Goal: Transaction & Acquisition: Subscribe to service/newsletter

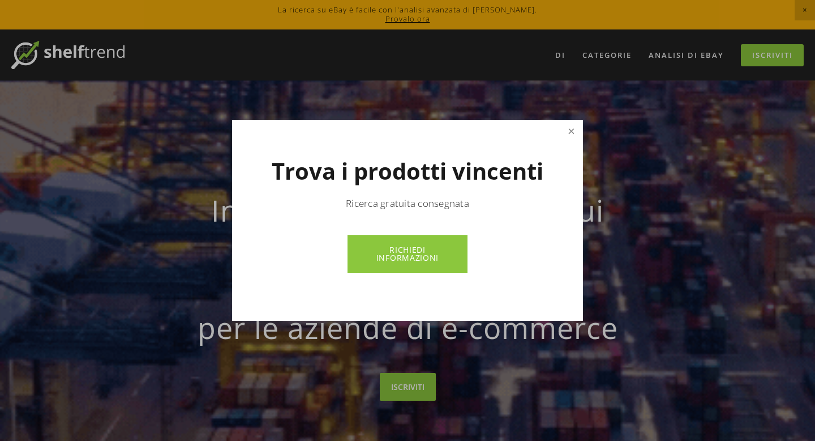
click at [566, 122] on link "Vicino" at bounding box center [572, 132] width 20 height 20
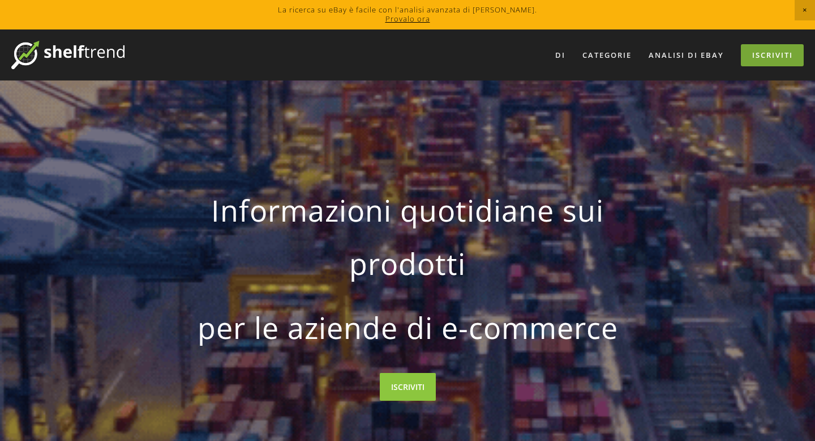
click at [798, 54] on link "Iscriviti" at bounding box center [772, 55] width 63 height 22
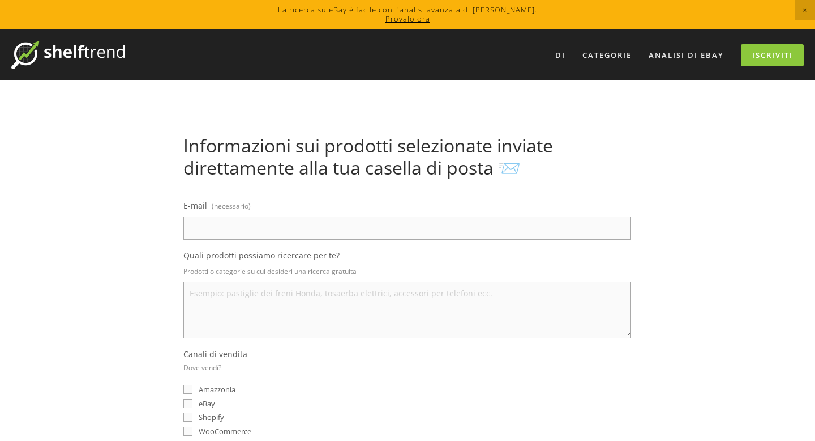
click at [340, 227] on input "E-mail (necessario)" at bounding box center [407, 227] width 448 height 23
type input "[EMAIL_ADDRESS][DOMAIN_NAME]"
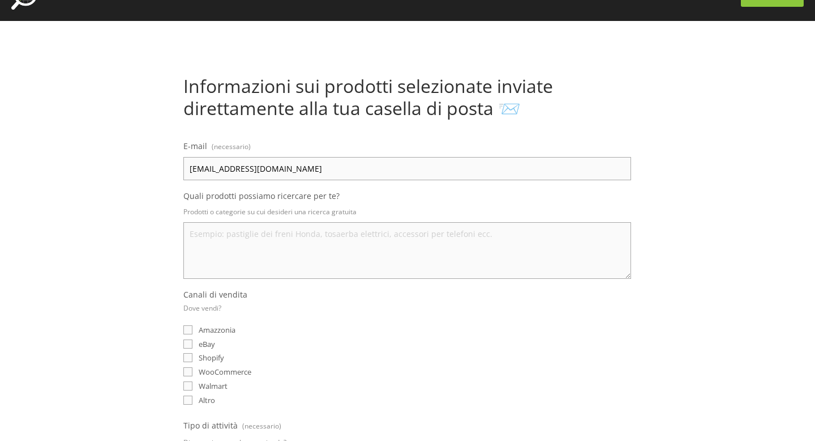
scroll to position [62, 0]
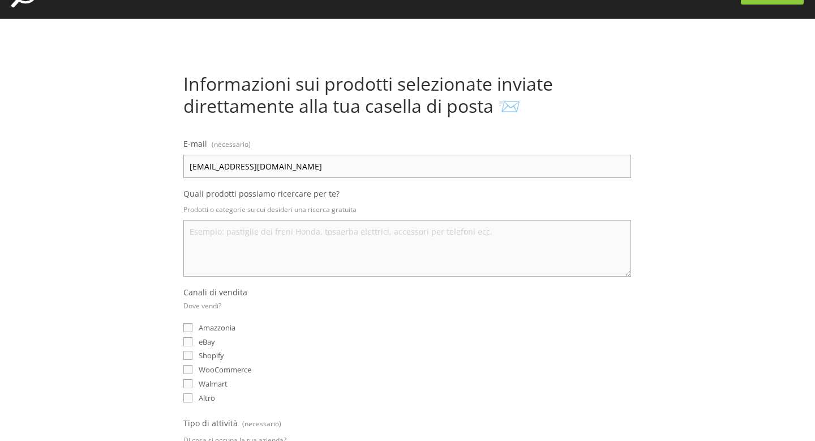
click at [328, 247] on textarea "Quali prodotti possiamo ricercare per te?" at bounding box center [407, 248] width 448 height 57
click at [237, 252] on textarea "intimo tutto calze mutande maglieria pigiameria tutto" at bounding box center [407, 248] width 448 height 57
click at [234, 258] on textarea "intimo tutto calze mutande maglieria pigiameria tutto" at bounding box center [407, 248] width 448 height 57
type textarea "intimo tutto calze mutande maglieria pigiameria tutto intimo"
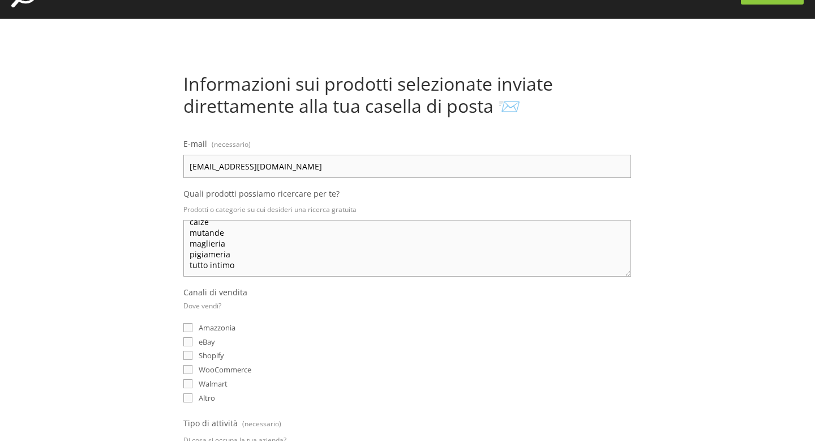
click at [187, 341] on input "eBay" at bounding box center [187, 341] width 9 height 9
checkbox input "true"
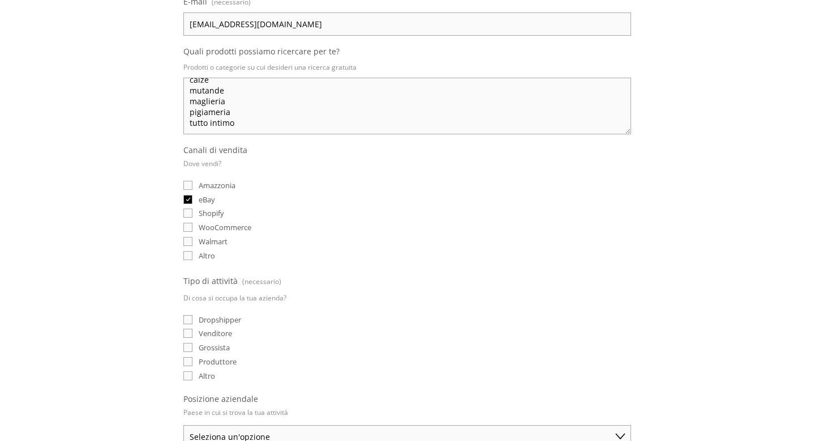
scroll to position [205, 0]
click at [188, 226] on input "WooCommerce" at bounding box center [187, 225] width 9 height 9
checkbox input "true"
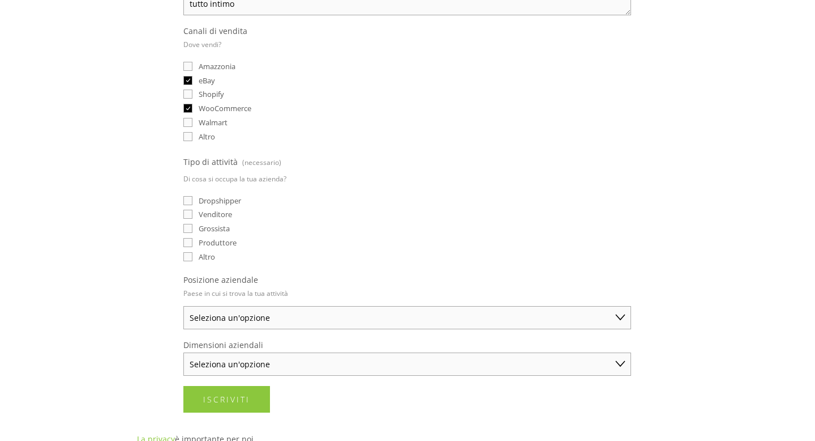
scroll to position [324, 0]
click at [189, 253] on input "Altro" at bounding box center [187, 254] width 9 height 9
checkbox input "true"
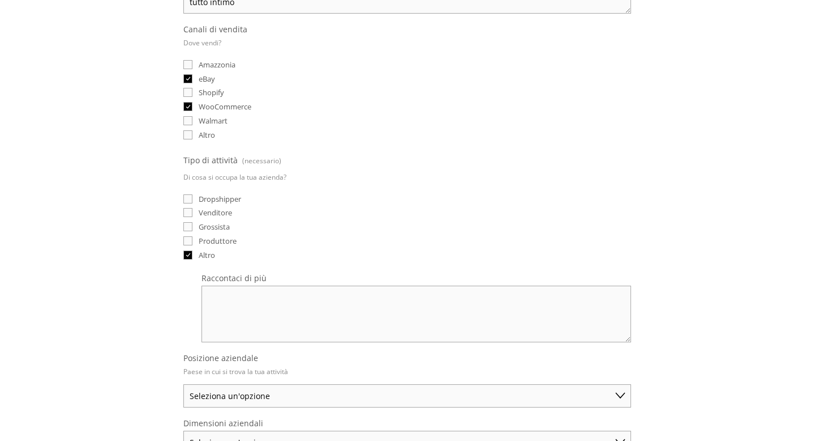
click at [187, 242] on input "Produttore" at bounding box center [187, 240] width 9 height 9
checkbox input "true"
click at [187, 226] on input "Grossista" at bounding box center [187, 226] width 9 height 9
checkbox input "true"
click at [187, 244] on input "Produttore" at bounding box center [187, 240] width 9 height 9
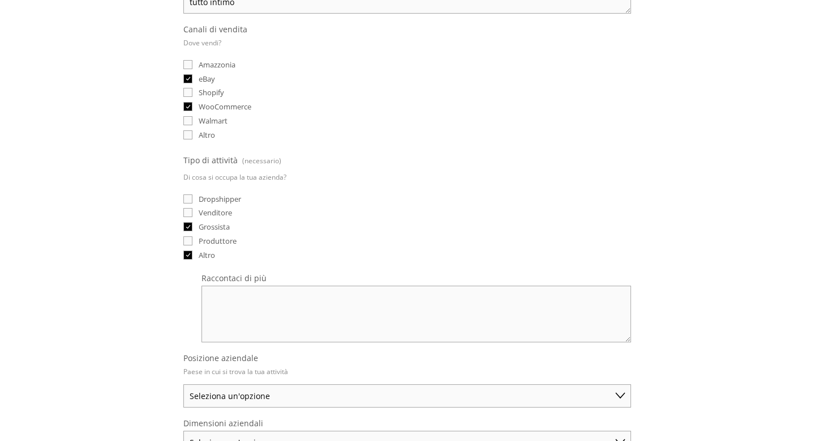
checkbox input "false"
click at [188, 249] on div "Altro" at bounding box center [407, 254] width 448 height 11
click at [188, 209] on input "Venditore" at bounding box center [187, 212] width 9 height 9
checkbox input "true"
click at [187, 254] on input "Altro" at bounding box center [187, 254] width 9 height 9
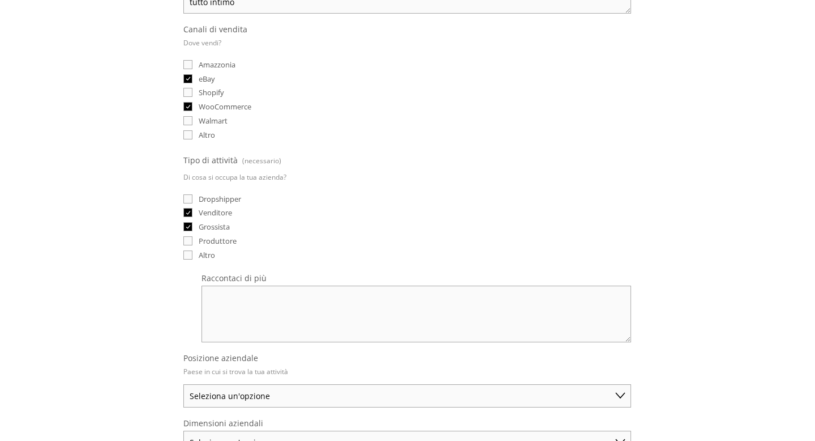
checkbox input "false"
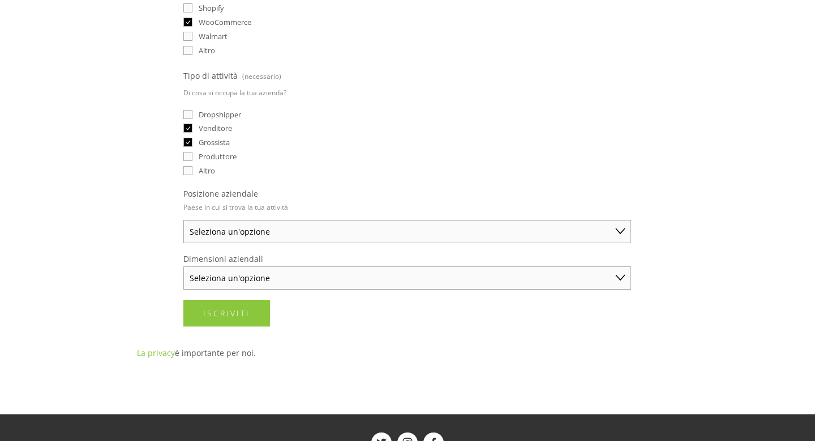
scroll to position [531, 0]
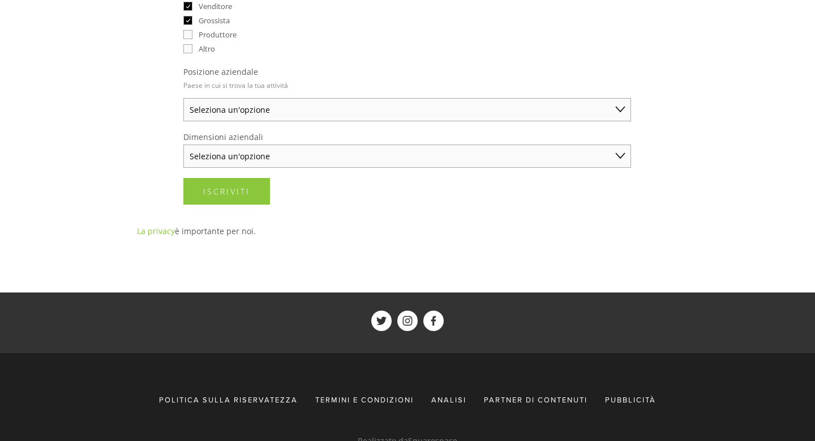
click at [309, 112] on select "Seleziona un'opzione Australia Stati Uniti Regno Unito Cina Giappone Germania C…" at bounding box center [407, 109] width 448 height 23
select select "Other"
click at [183, 98] on select "Seleziona un'opzione Australia Stati Uniti Regno Unito Cina Giappone Germania C…" at bounding box center [407, 109] width 448 height 23
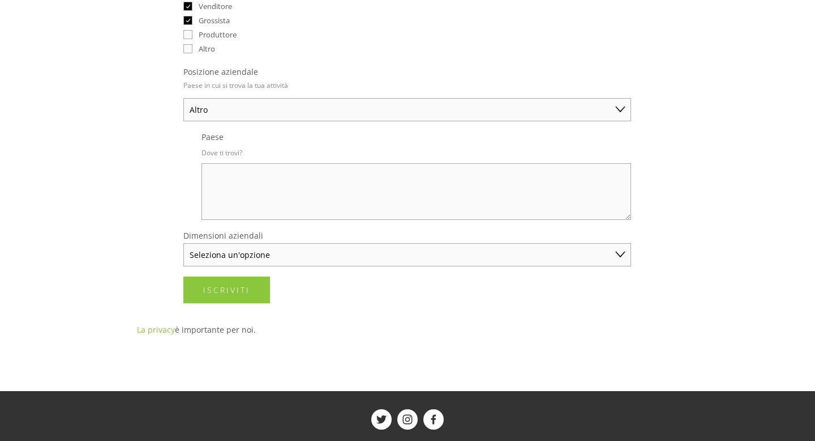
click at [281, 194] on textarea "Paese" at bounding box center [417, 191] width 430 height 57
type textarea "italia"
click at [293, 259] on select "Seleziona un'opzione Commerciante individuale (vendite annuali inferiori a $ 50…" at bounding box center [407, 254] width 448 height 23
select select "Small Business ($50K - $250K annual sales)"
click at [183, 243] on select "Seleziona un'opzione Commerciante individuale (vendite annuali inferiori a $ 50…" at bounding box center [407, 254] width 448 height 23
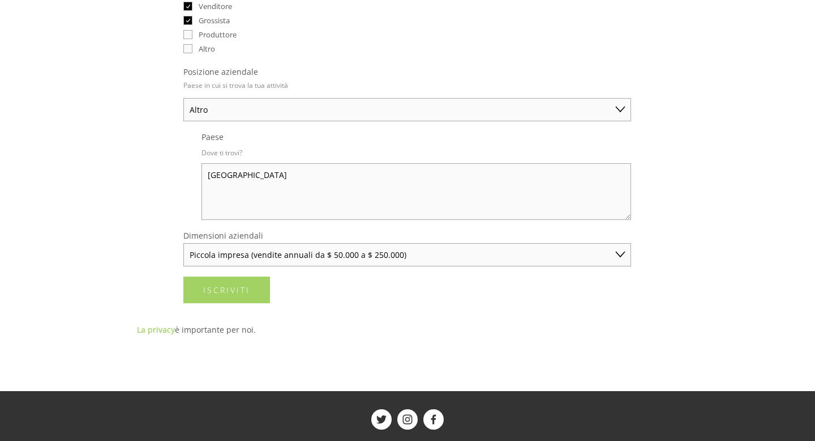
click at [255, 294] on button "Iscriviti Iscriviti" at bounding box center [226, 289] width 87 height 27
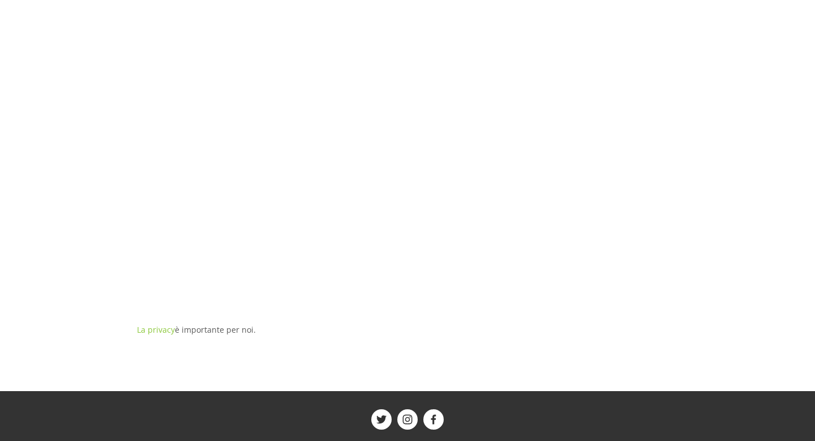
scroll to position [15, 0]
